Goal: Task Accomplishment & Management: Manage account settings

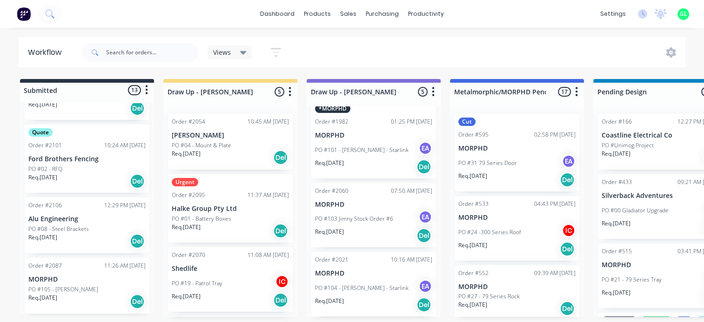
click at [228, 146] on p "PO #04 - Mount & Plate" at bounding box center [202, 145] width 60 height 8
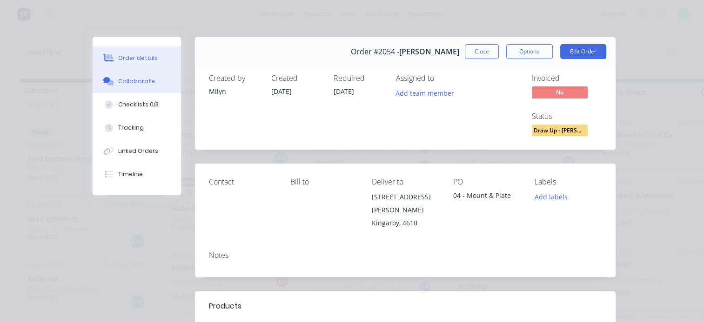
click at [125, 81] on div "Collaborate" at bounding box center [136, 81] width 37 height 8
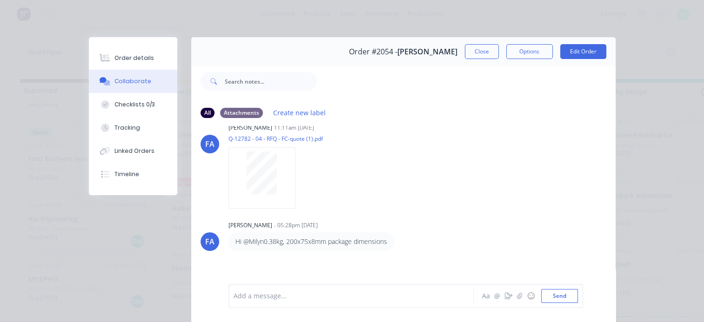
scroll to position [227, 0]
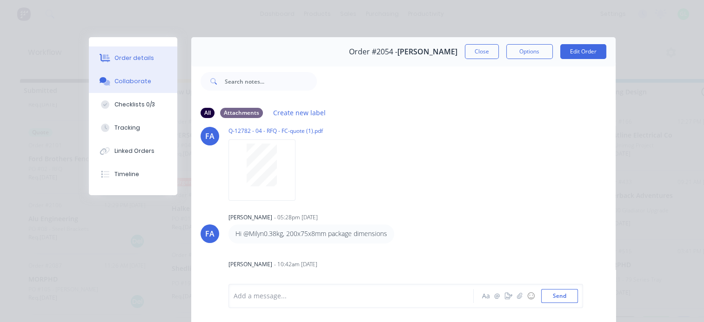
click at [139, 58] on div "Order details" at bounding box center [134, 58] width 40 height 8
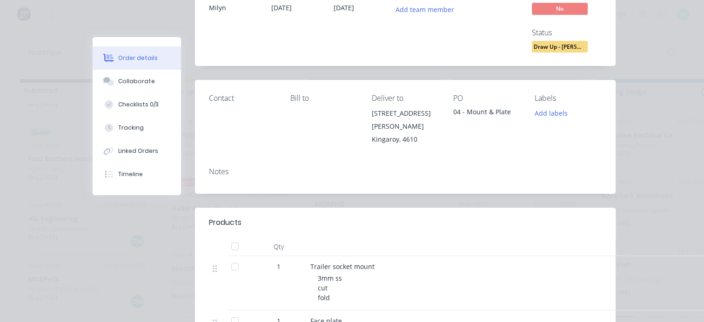
scroll to position [140, 0]
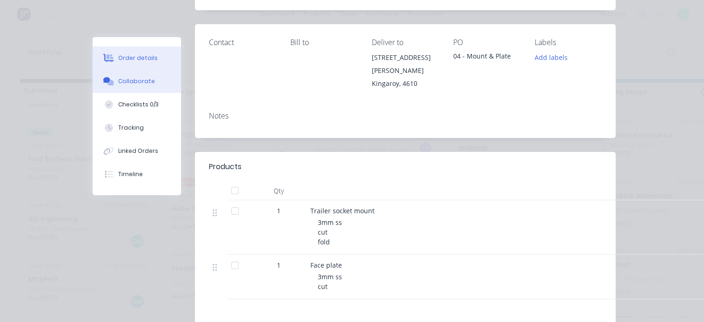
click at [139, 81] on div "Collaborate" at bounding box center [136, 81] width 37 height 8
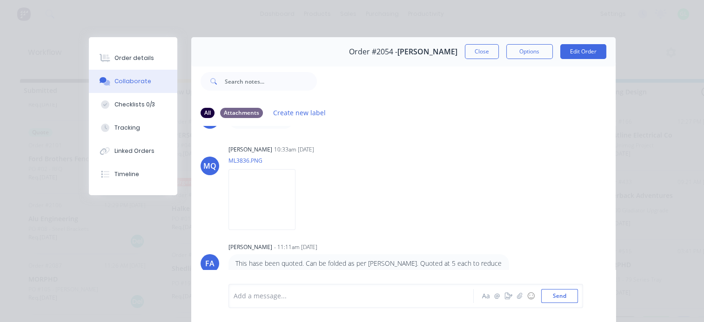
scroll to position [93, 0]
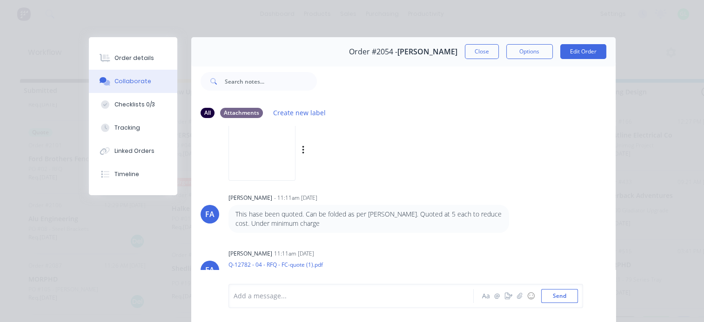
click at [273, 160] on img at bounding box center [261, 150] width 67 height 61
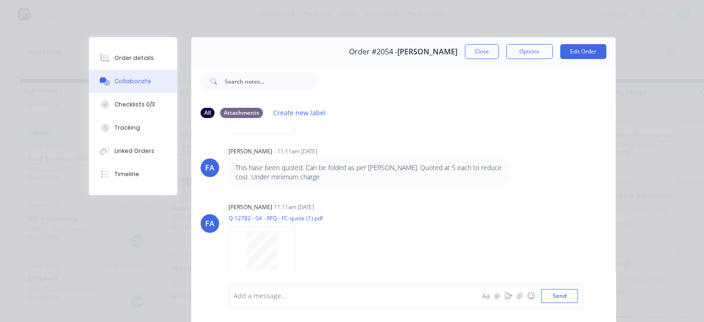
scroll to position [186, 0]
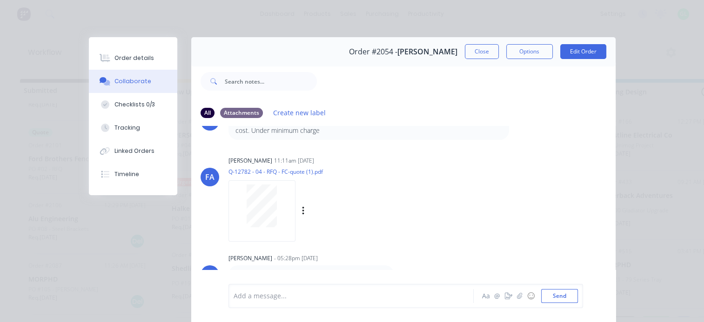
click at [280, 210] on div at bounding box center [262, 206] width 59 height 43
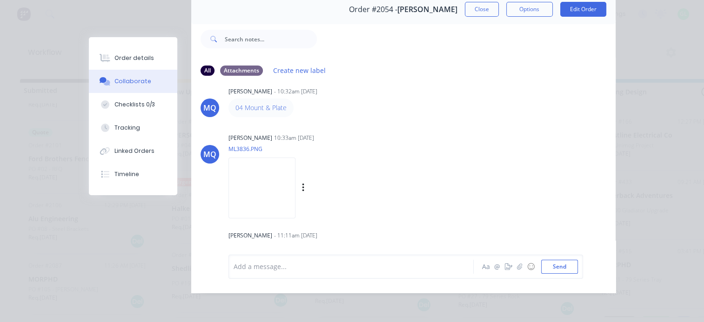
scroll to position [0, 0]
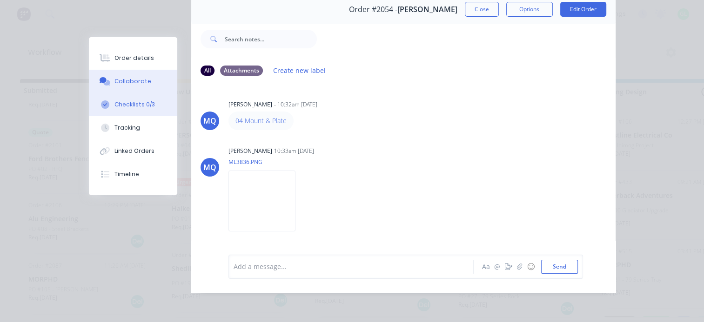
click at [140, 104] on div "Checklists 0/3" at bounding box center [134, 104] width 40 height 8
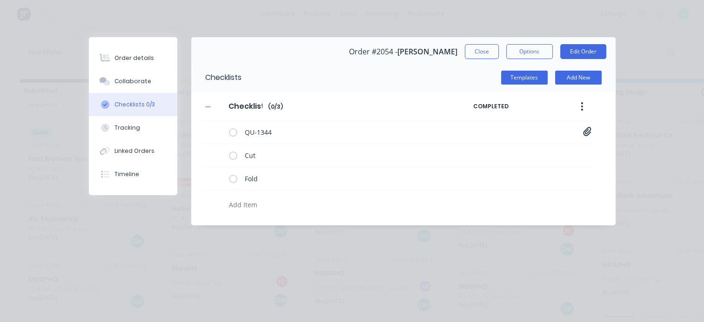
type textarea "x"
click at [131, 84] on div "Collaborate" at bounding box center [132, 81] width 37 height 8
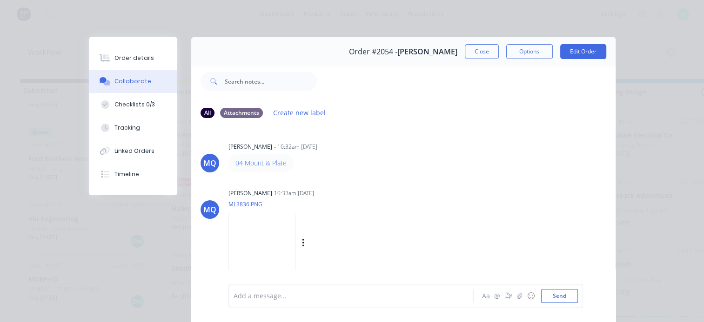
click at [279, 240] on img at bounding box center [261, 243] width 67 height 61
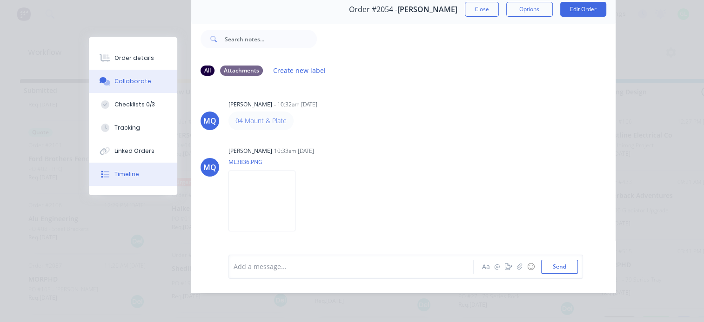
click at [138, 179] on button "Timeline" at bounding box center [133, 174] width 88 height 23
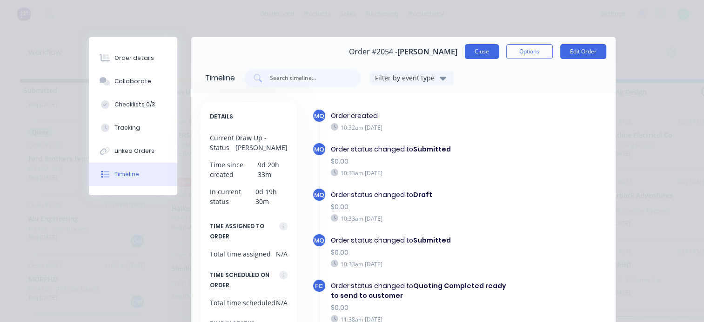
click at [467, 56] on button "Close" at bounding box center [482, 51] width 34 height 15
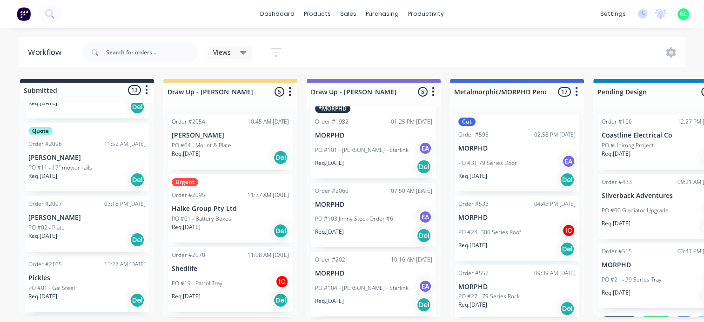
scroll to position [326, 0]
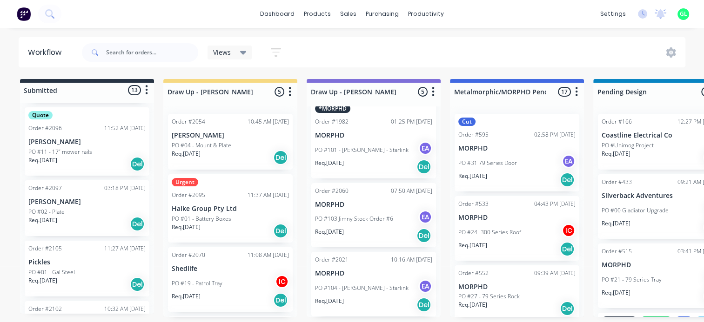
click at [89, 220] on div "Req. [DATE] Del" at bounding box center [86, 224] width 117 height 16
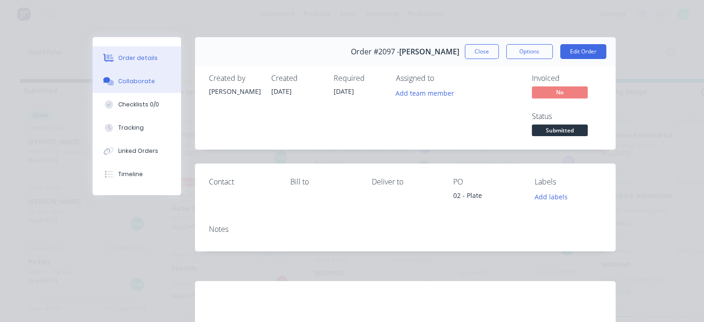
click at [139, 86] on button "Collaborate" at bounding box center [137, 81] width 88 height 23
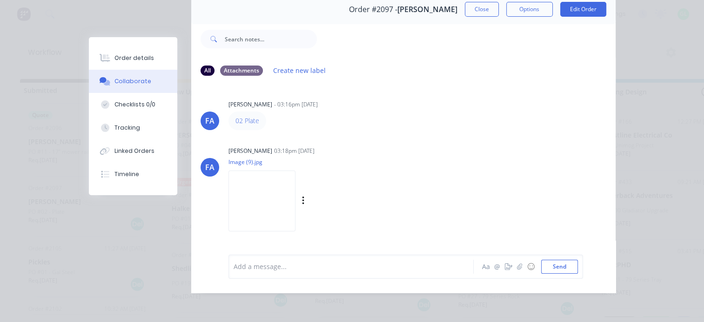
scroll to position [48, 0]
click at [272, 198] on img at bounding box center [261, 201] width 67 height 61
click at [128, 176] on div "Timeline" at bounding box center [126, 174] width 25 height 8
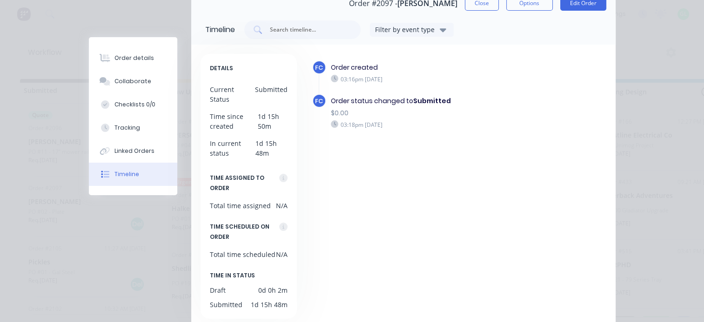
scroll to position [0, 0]
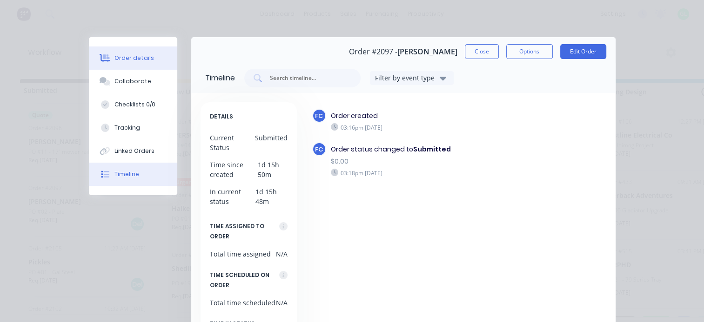
click at [134, 60] on div "Order details" at bounding box center [134, 58] width 40 height 8
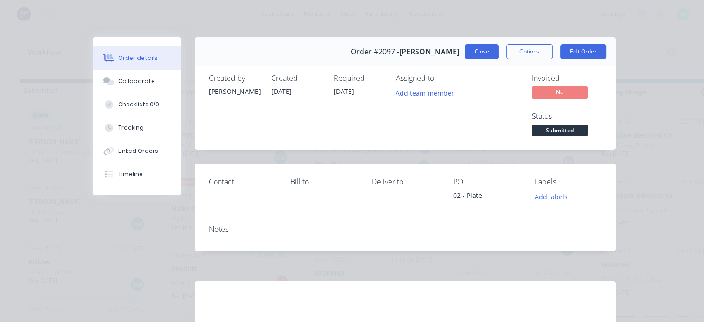
click at [474, 52] on button "Close" at bounding box center [482, 51] width 34 height 15
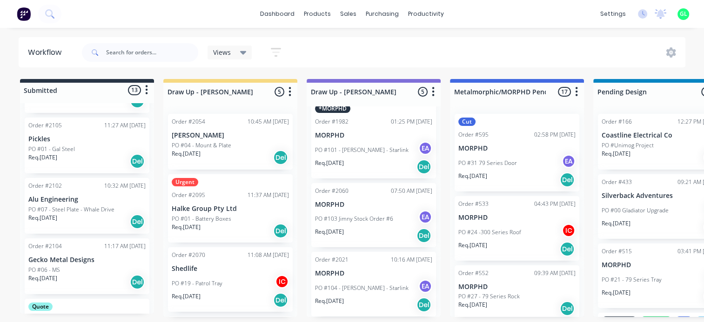
scroll to position [465, 0]
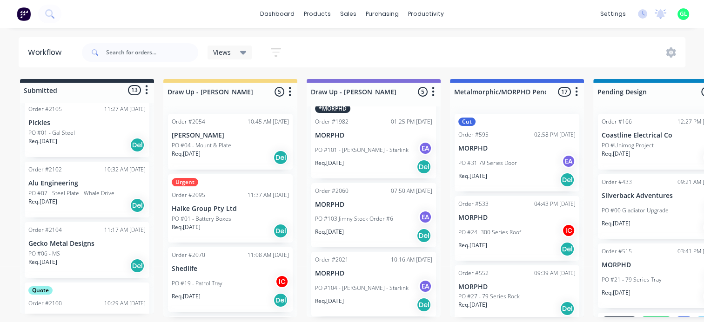
click at [96, 137] on div "Req. [DATE] Del" at bounding box center [86, 145] width 117 height 16
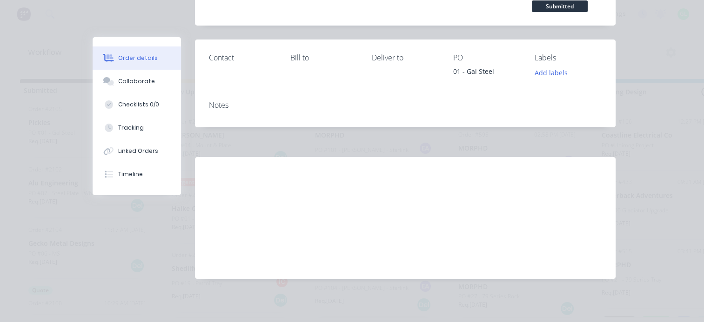
scroll to position [0, 0]
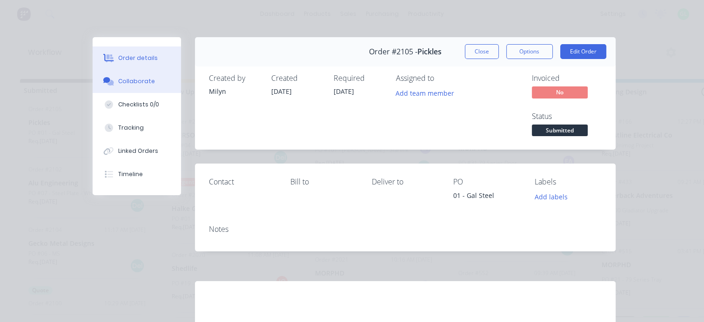
click at [145, 78] on div "Collaborate" at bounding box center [136, 81] width 37 height 8
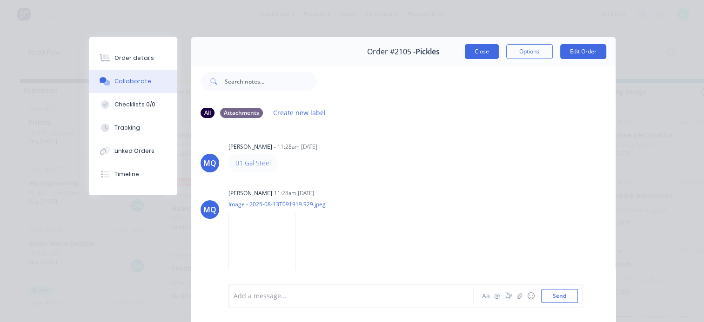
click at [476, 53] on button "Close" at bounding box center [482, 51] width 34 height 15
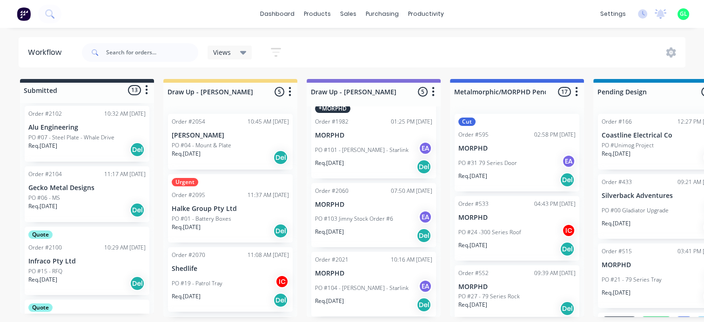
scroll to position [510, 0]
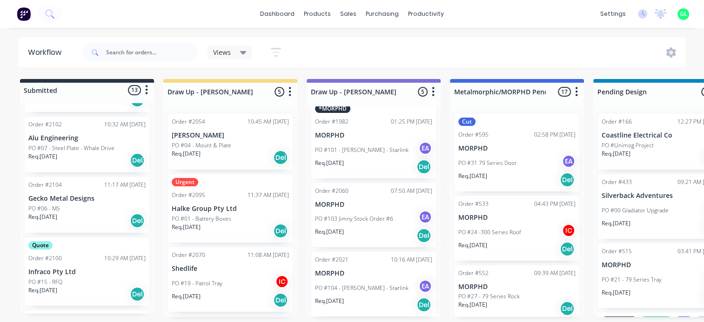
click at [79, 153] on div "Req. [DATE] Del" at bounding box center [86, 161] width 117 height 16
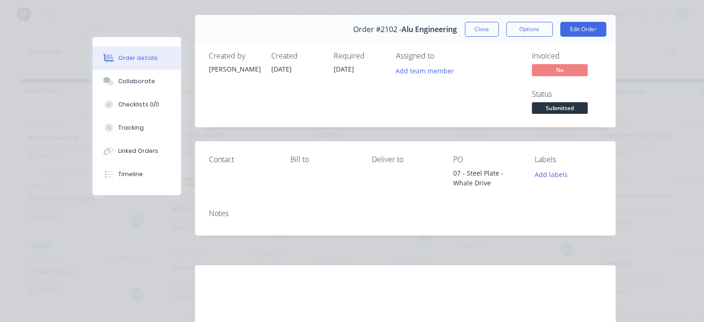
scroll to position [0, 0]
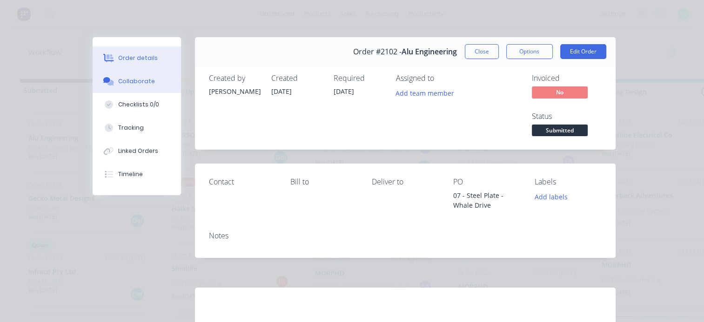
click at [138, 81] on div "Collaborate" at bounding box center [136, 81] width 37 height 8
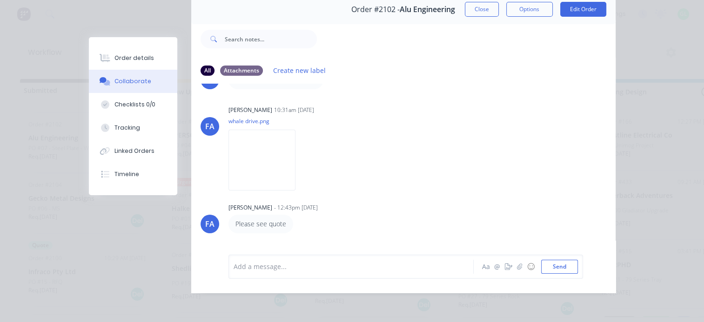
scroll to position [40, 0]
click at [257, 138] on img at bounding box center [261, 161] width 67 height 61
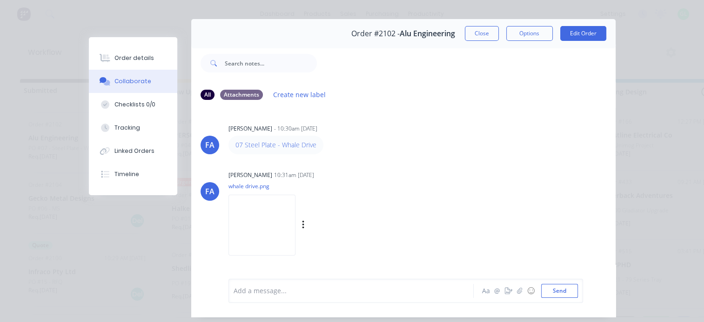
scroll to position [2, 0]
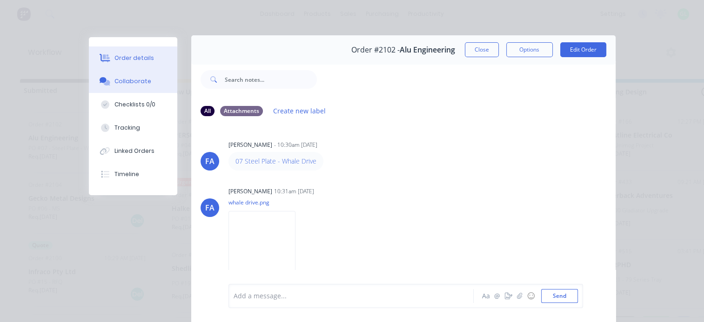
click at [126, 60] on div "Order details" at bounding box center [134, 58] width 40 height 8
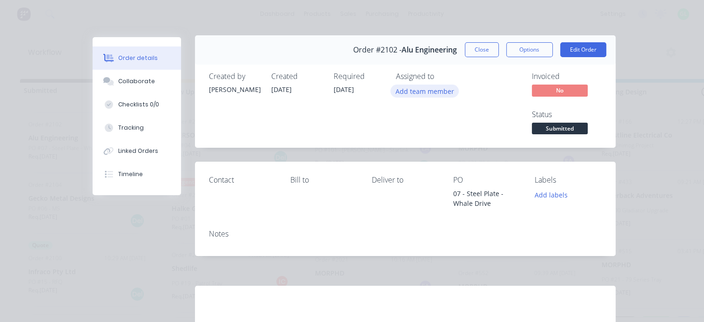
click at [422, 88] on button "Add team member" at bounding box center [424, 91] width 68 height 13
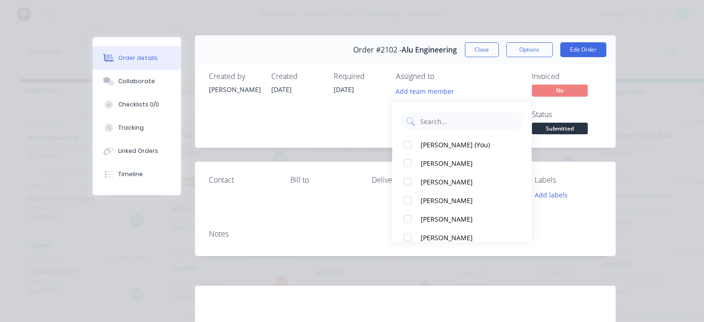
click at [346, 131] on div "Required [DATE]" at bounding box center [359, 104] width 51 height 65
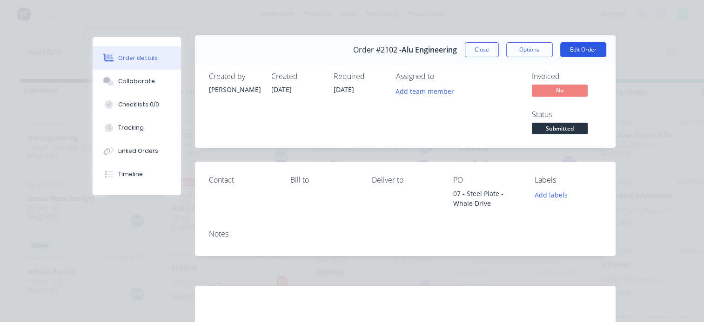
click at [579, 48] on button "Edit Order" at bounding box center [583, 49] width 46 height 15
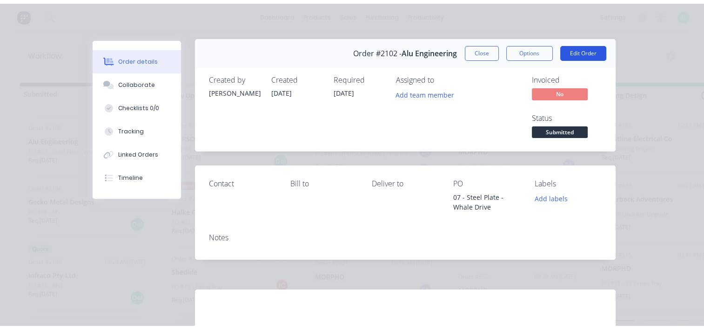
scroll to position [0, 0]
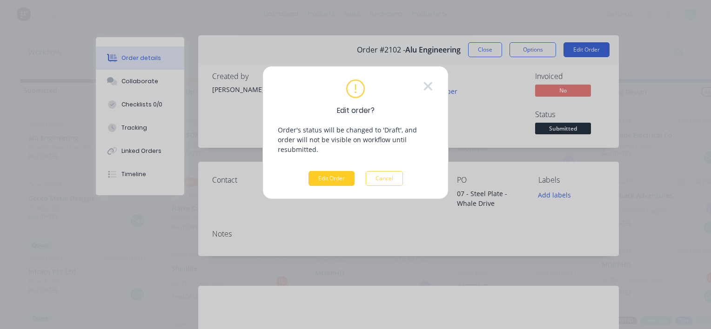
click at [339, 171] on button "Edit Order" at bounding box center [331, 178] width 46 height 15
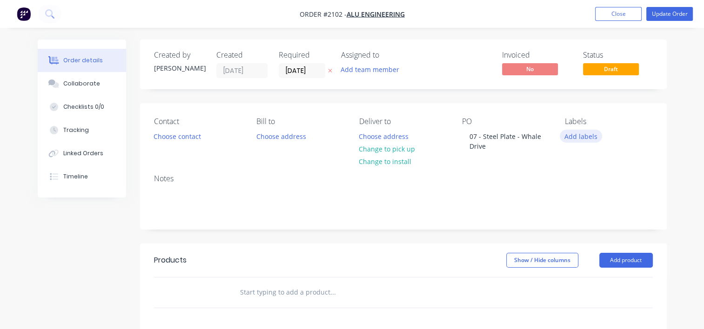
click at [582, 138] on button "Add labels" at bounding box center [581, 136] width 43 height 13
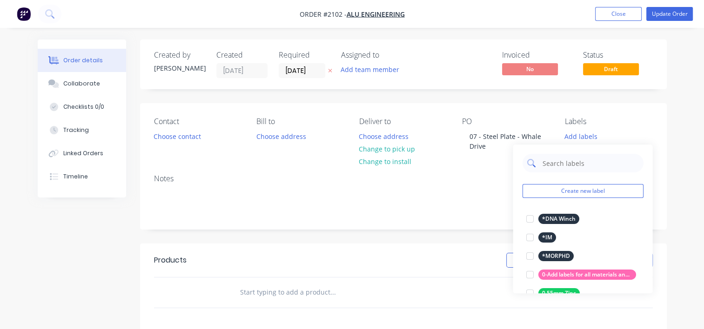
click at [566, 163] on input "text" at bounding box center [589, 163] width 97 height 19
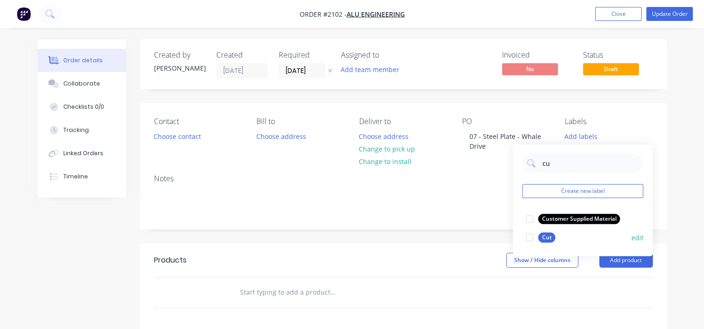
click at [529, 236] on div at bounding box center [529, 237] width 19 height 19
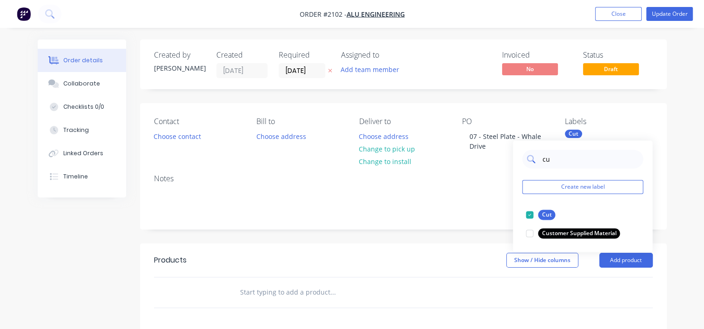
click at [548, 160] on input "cu" at bounding box center [589, 159] width 97 height 19
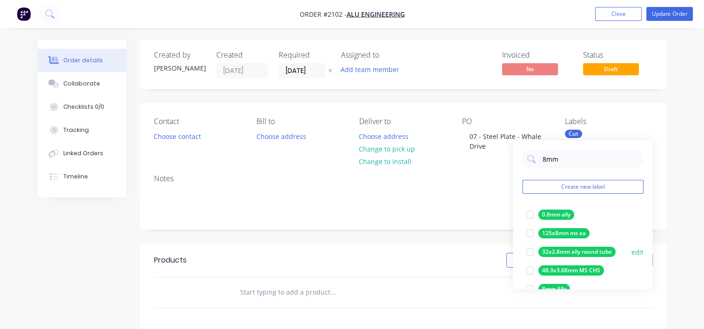
scroll to position [47, 0]
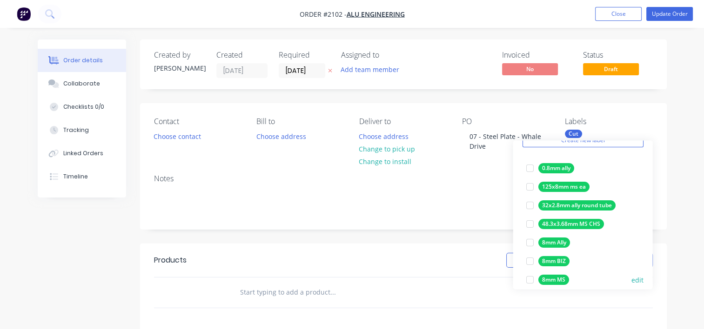
click at [528, 280] on div at bounding box center [529, 280] width 19 height 19
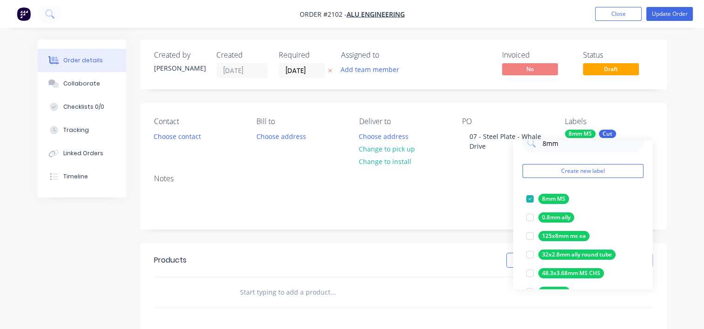
scroll to position [0, 0]
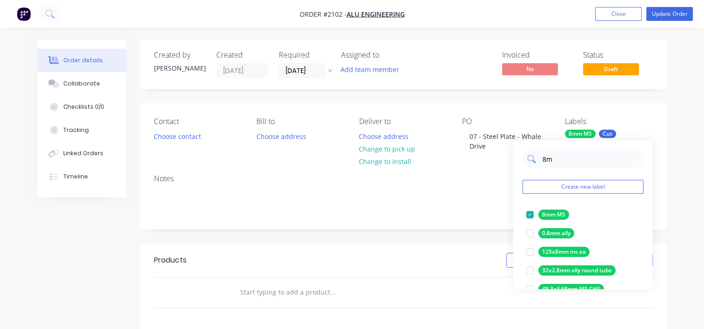
type input "8"
type input "10mm"
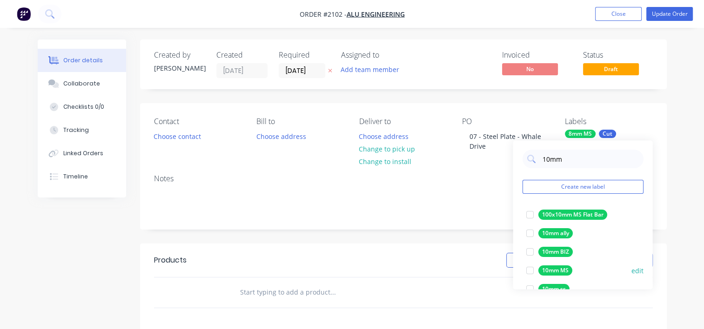
click at [531, 270] on div at bounding box center [529, 270] width 19 height 19
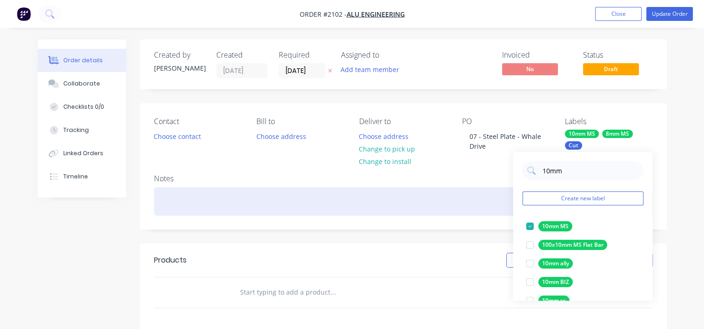
click at [474, 192] on div at bounding box center [403, 201] width 499 height 28
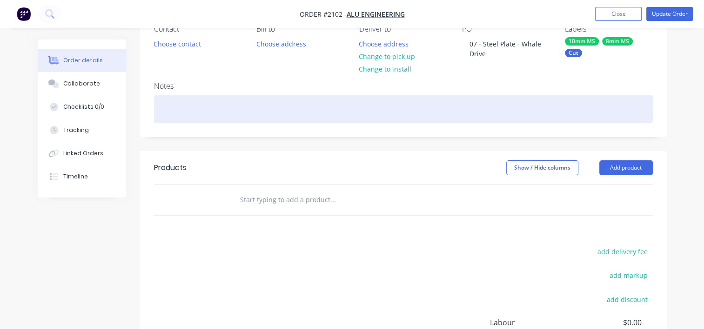
scroll to position [93, 0]
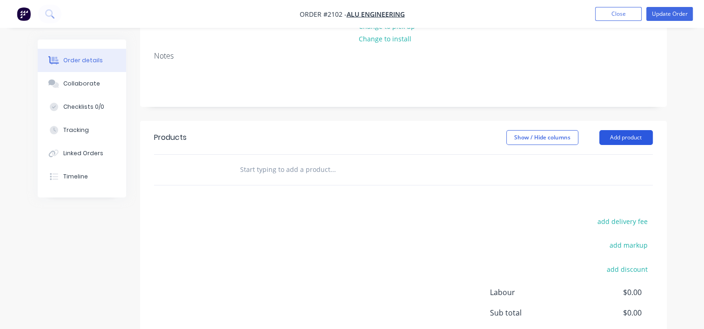
click at [627, 131] on button "Add product" at bounding box center [625, 137] width 53 height 15
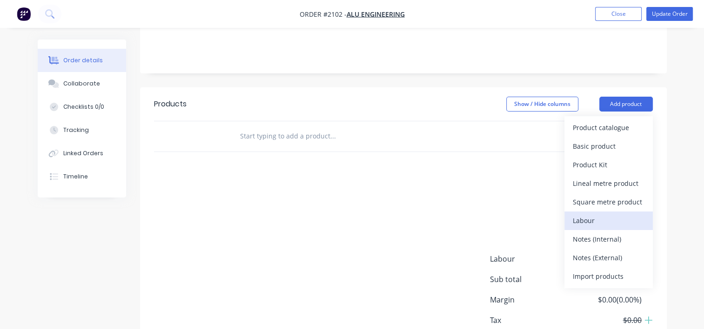
scroll to position [216, 0]
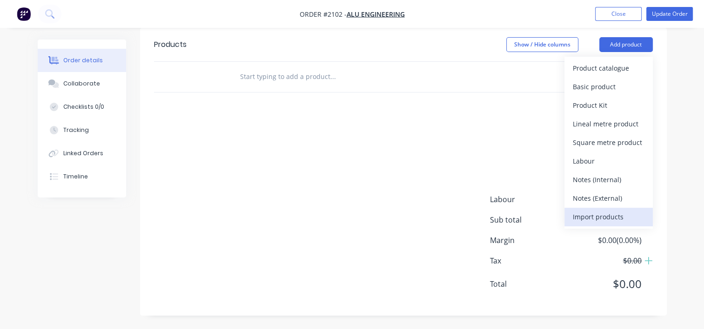
click at [603, 219] on div "Import products" at bounding box center [609, 216] width 72 height 13
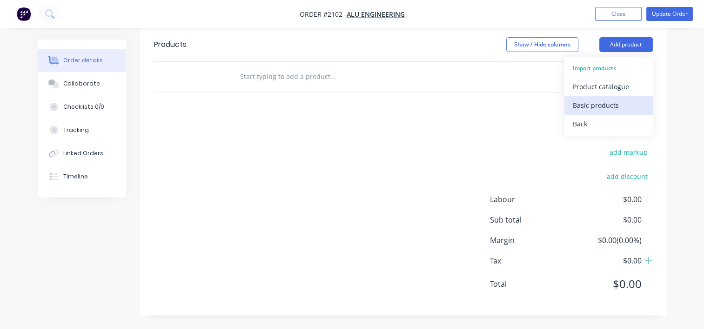
click at [605, 104] on div "Basic products" at bounding box center [609, 105] width 72 height 13
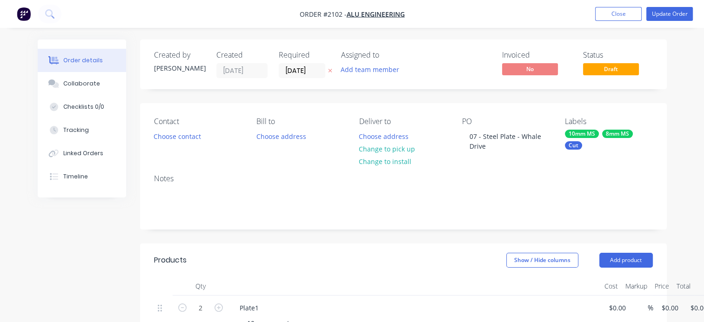
scroll to position [0, 0]
click at [76, 107] on div "Checklists 0/0" at bounding box center [83, 107] width 41 height 8
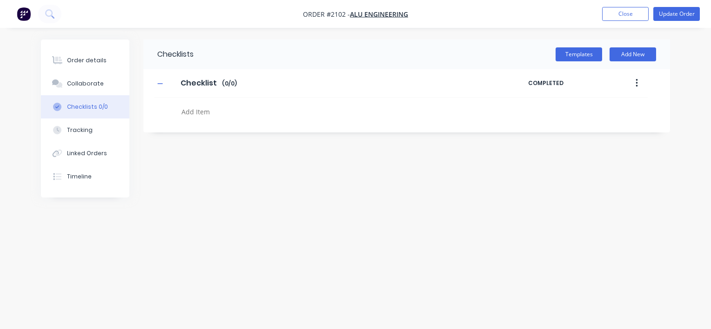
click at [199, 109] on textarea at bounding box center [332, 111] width 308 height 13
type textarea "x"
type textarea "c"
type textarea "x"
type textarea "cu"
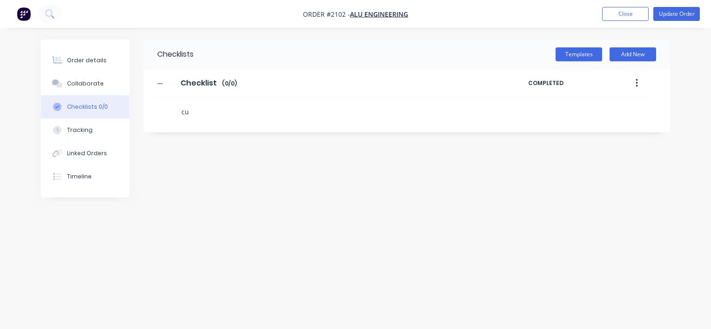
type textarea "x"
type textarea "cut"
type textarea "x"
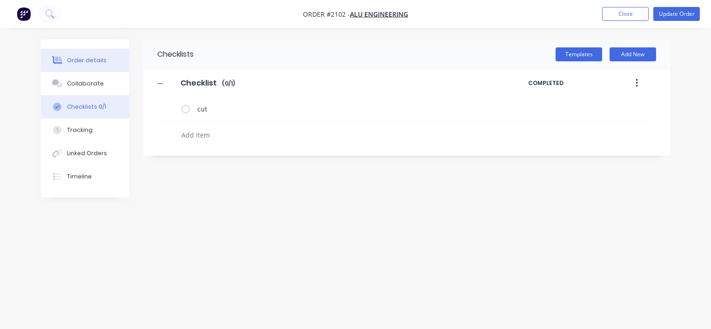
type textarea "x"
click at [93, 65] on button "Order details" at bounding box center [85, 60] width 88 height 23
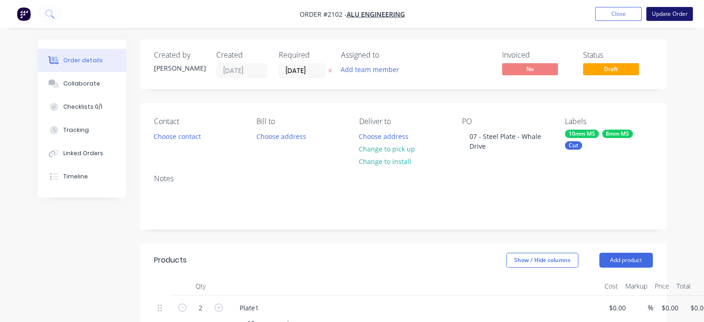
click at [659, 15] on button "Update Order" at bounding box center [669, 14] width 47 height 14
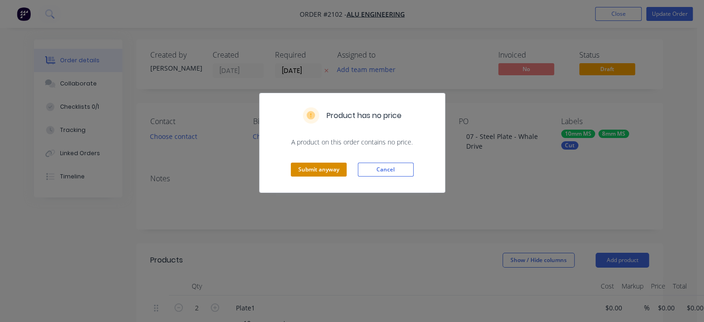
click at [308, 168] on button "Submit anyway" at bounding box center [319, 170] width 56 height 14
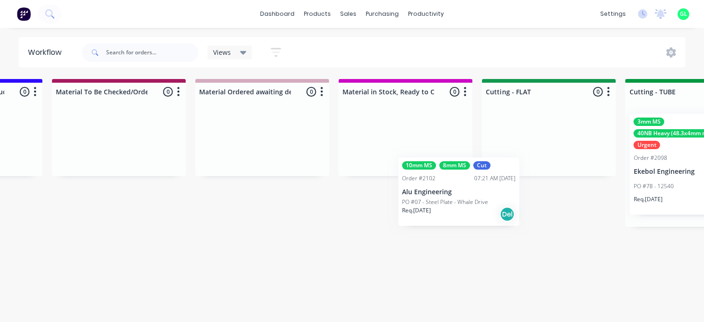
scroll to position [0, 1269]
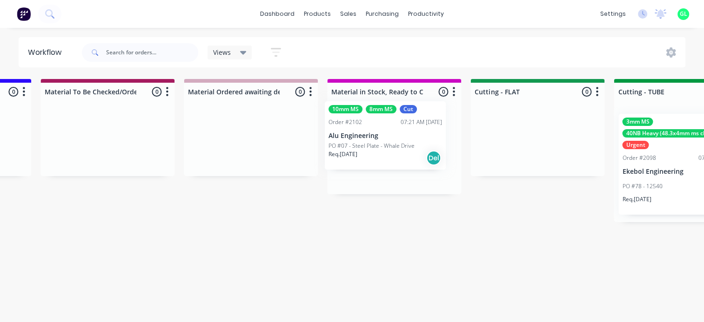
drag, startPoint x: 67, startPoint y: 206, endPoint x: 370, endPoint y: 143, distance: 309.6
click at [370, 143] on div "Submitted 13 Status colour #273444 hex #273444 Save Cancel Summaries Total orde…" at bounding box center [579, 198] width 3710 height 238
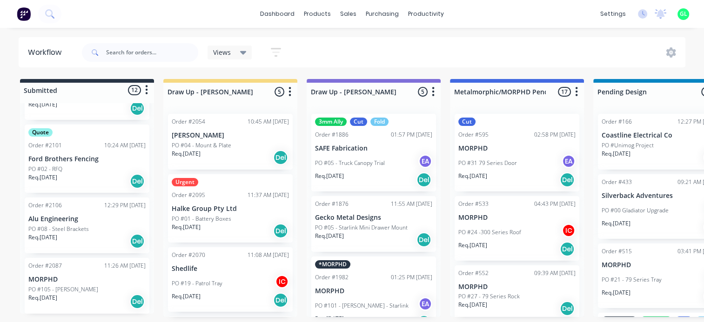
scroll to position [2, 0]
click at [92, 238] on div "Req. [DATE] Del" at bounding box center [86, 242] width 117 height 16
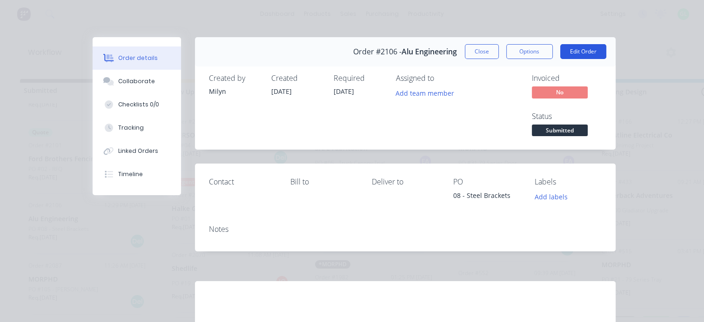
click at [580, 47] on button "Edit Order" at bounding box center [583, 51] width 46 height 15
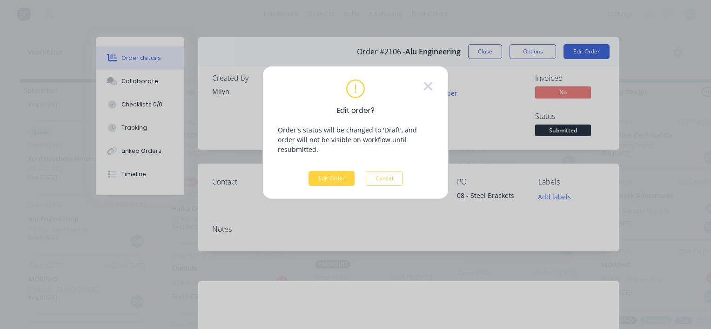
drag, startPoint x: 340, startPoint y: 167, endPoint x: 321, endPoint y: 217, distance: 52.7
click at [338, 171] on button "Edit Order" at bounding box center [331, 178] width 46 height 15
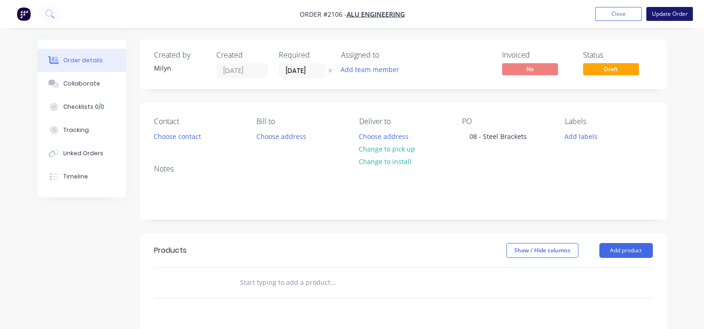
click at [664, 14] on button "Update Order" at bounding box center [669, 14] width 47 height 14
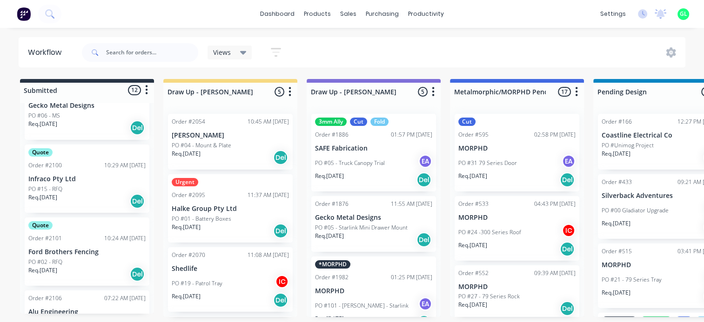
scroll to position [496, 0]
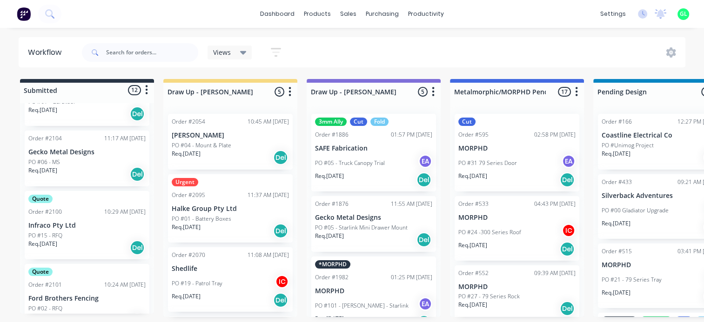
click at [84, 167] on div "Req. [DATE] Del" at bounding box center [86, 175] width 117 height 16
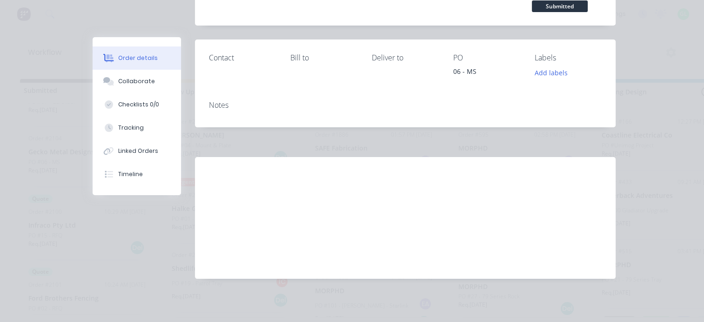
scroll to position [0, 0]
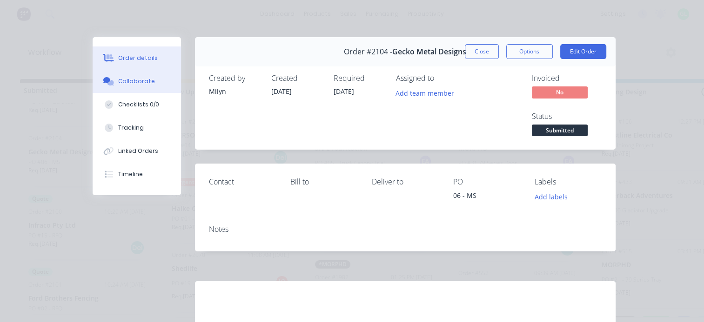
click at [121, 79] on div "Collaborate" at bounding box center [136, 81] width 37 height 8
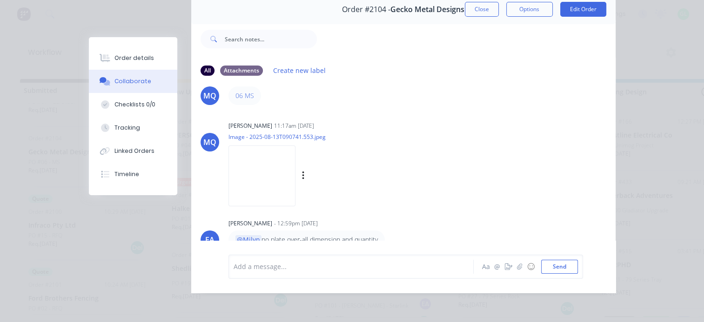
scroll to position [27, 0]
click at [260, 160] on img at bounding box center [261, 174] width 67 height 61
click at [266, 269] on div at bounding box center [353, 267] width 239 height 10
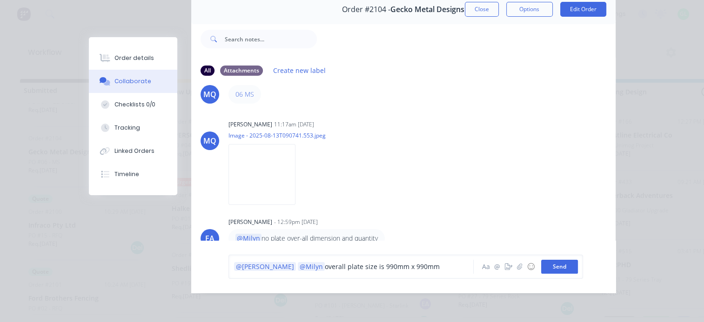
click at [550, 265] on button "Send" at bounding box center [559, 267] width 37 height 14
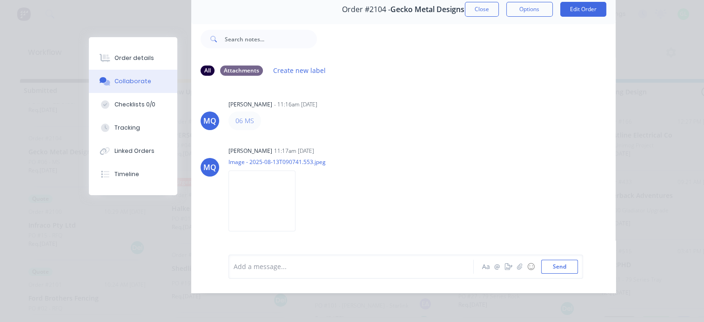
scroll to position [0, 0]
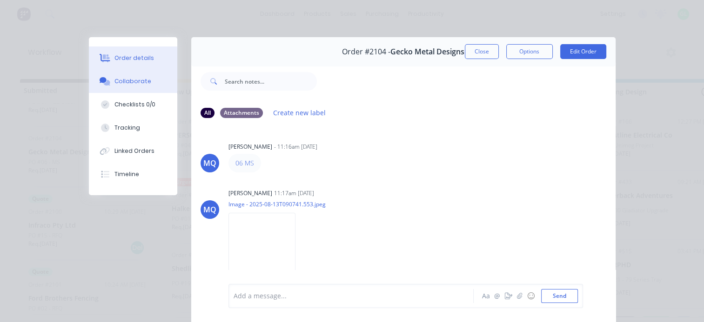
click at [137, 53] on button "Order details" at bounding box center [133, 58] width 88 height 23
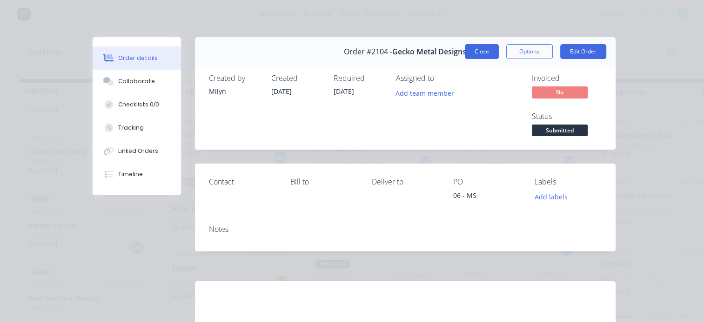
click at [465, 54] on button "Close" at bounding box center [482, 51] width 34 height 15
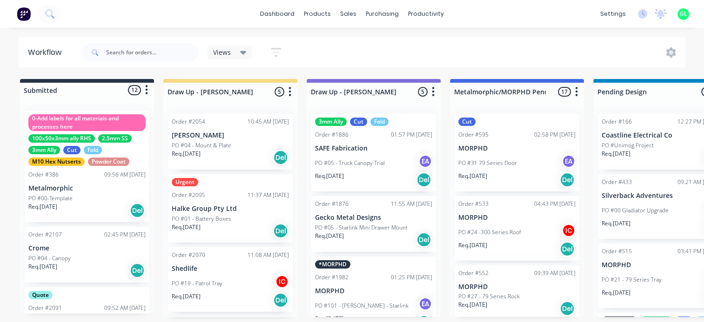
click at [373, 227] on p "PO #05 - Starlink Mini Drawer Mount" at bounding box center [361, 228] width 93 height 8
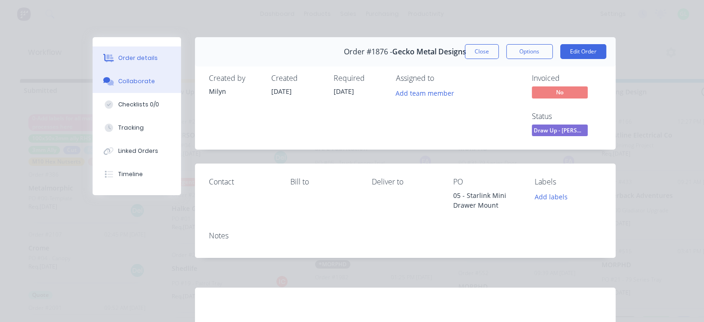
click at [120, 82] on div "Collaborate" at bounding box center [136, 81] width 37 height 8
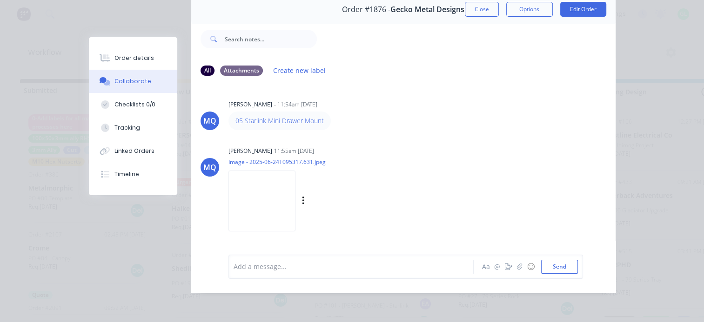
scroll to position [48, 0]
click at [259, 191] on img at bounding box center [261, 201] width 67 height 61
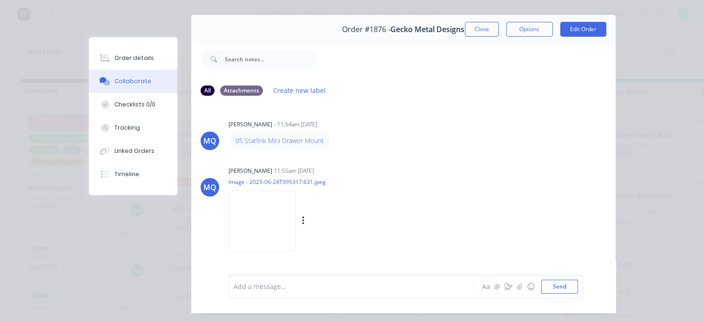
scroll to position [0, 0]
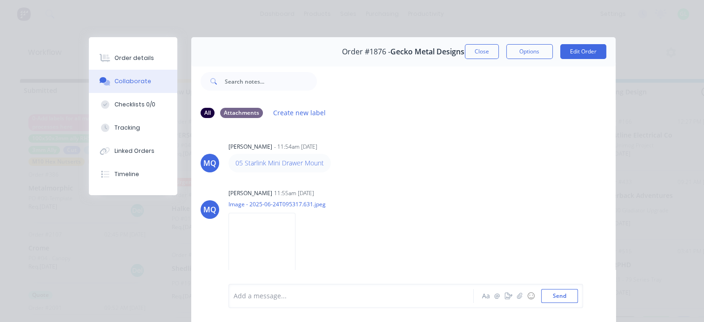
click at [465, 43] on div "Order #1876 - Gecko Metal Designs Close Options Edit Order" at bounding box center [403, 51] width 424 height 29
click at [467, 55] on button "Close" at bounding box center [482, 51] width 34 height 15
